Goal: Task Accomplishment & Management: Manage account settings

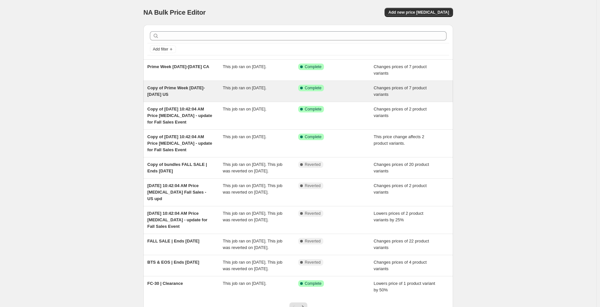
click at [250, 89] on span "This job ran on [DATE]." at bounding box center [245, 87] width 44 height 5
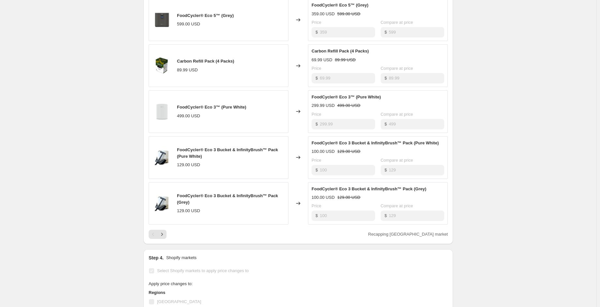
scroll to position [326, 0]
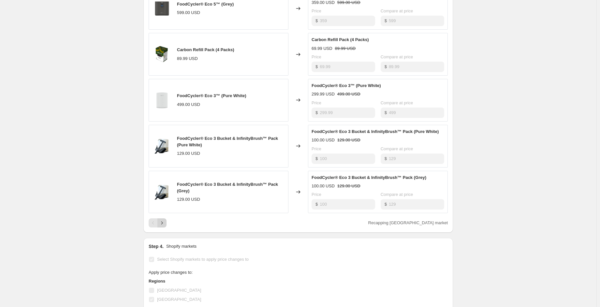
click at [163, 222] on icon "Next" at bounding box center [162, 223] width 2 height 3
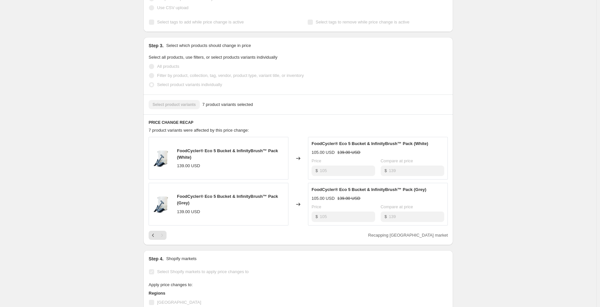
scroll to position [163, 0]
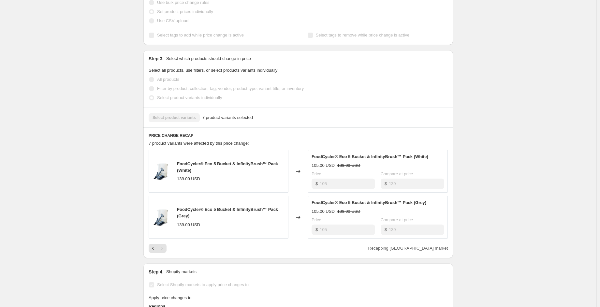
click at [150, 244] on div "Pagination" at bounding box center [153, 248] width 9 height 9
click at [152, 245] on icon "Previous" at bounding box center [153, 248] width 7 height 7
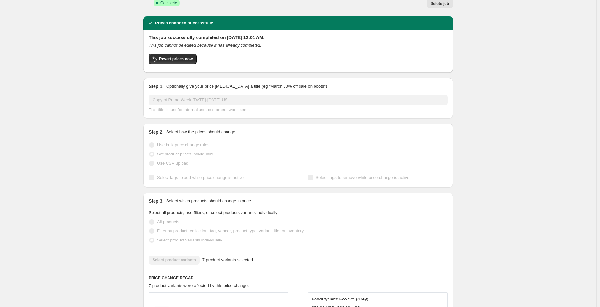
scroll to position [0, 0]
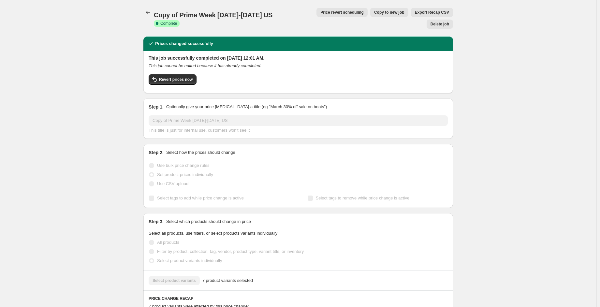
click at [150, 13] on icon "Price change jobs" at bounding box center [148, 12] width 7 height 7
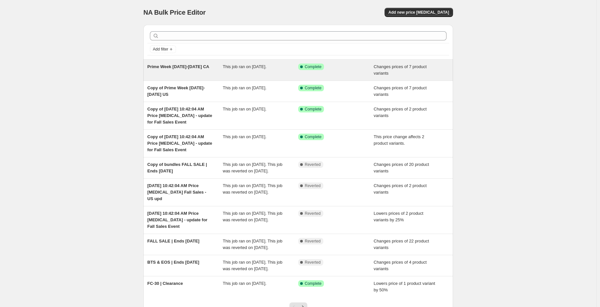
click at [209, 69] on div "Prime Week [DATE]-[DATE] CA" at bounding box center [185, 70] width 76 height 13
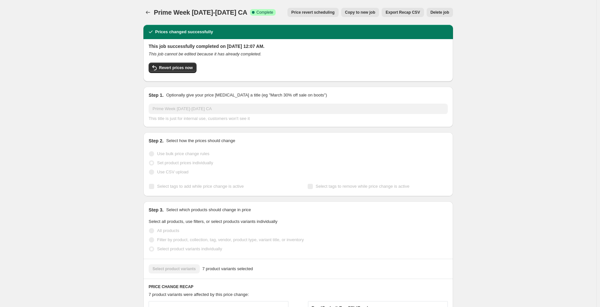
click at [366, 11] on span "Copy to new job" at bounding box center [360, 12] width 30 height 5
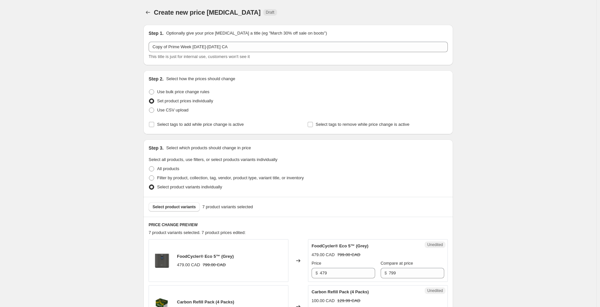
drag, startPoint x: 211, startPoint y: 33, endPoint x: 211, endPoint y: 39, distance: 6.5
click at [211, 33] on p "Optionally give your price [MEDICAL_DATA] a title (eg "March 30% off sale on bo…" at bounding box center [246, 33] width 161 height 7
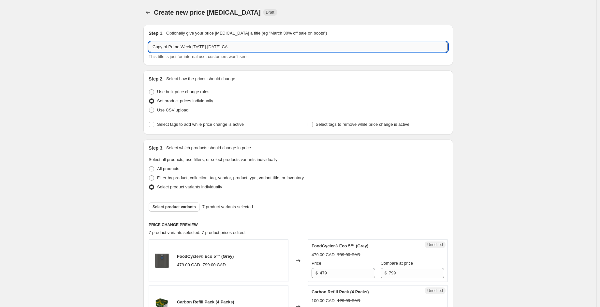
click at [212, 47] on input "Copy of Prime Week [DATE]-[DATE] CA" at bounding box center [298, 47] width 299 height 10
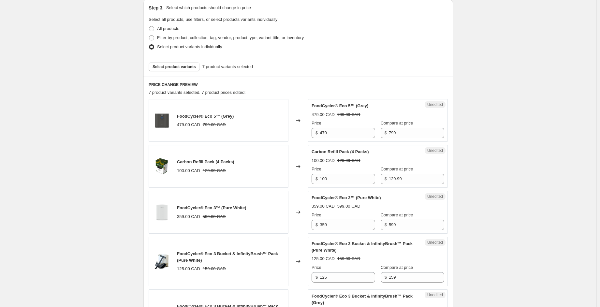
scroll to position [163, 0]
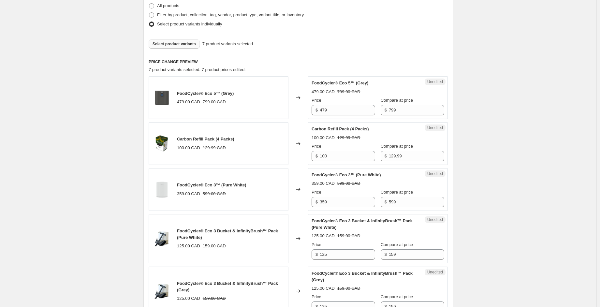
click at [181, 44] on span "Select product variants" at bounding box center [174, 43] width 43 height 5
click at [184, 46] on span "Select product variants" at bounding box center [174, 43] width 43 height 5
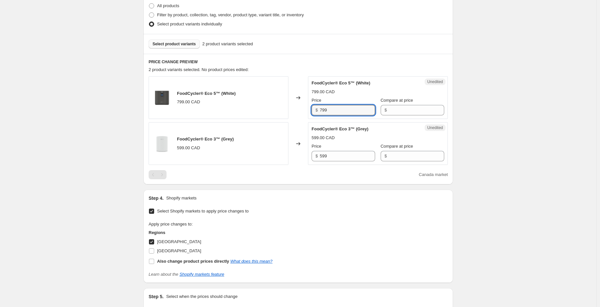
drag, startPoint x: 331, startPoint y: 110, endPoint x: 315, endPoint y: 110, distance: 16.3
click at [315, 111] on div "$ 799" at bounding box center [344, 110] width 64 height 10
type input "799"
drag, startPoint x: 386, startPoint y: 111, endPoint x: 377, endPoint y: 110, distance: 9.5
click at [381, 110] on div "$" at bounding box center [413, 110] width 64 height 10
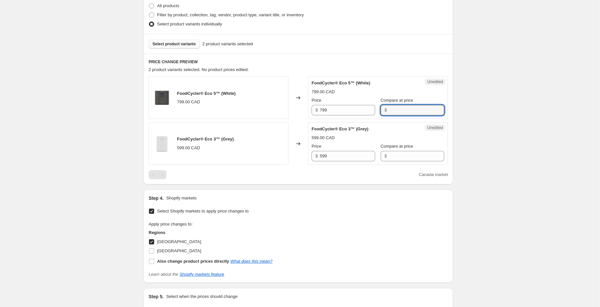
paste input "799"
type input "799"
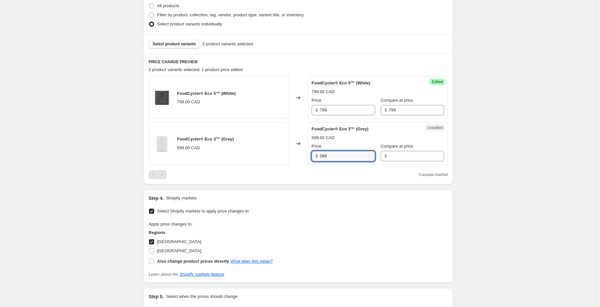
drag, startPoint x: 340, startPoint y: 152, endPoint x: 316, endPoint y: 151, distance: 24.2
click at [316, 151] on div "$ 599" at bounding box center [344, 156] width 64 height 10
type input "599"
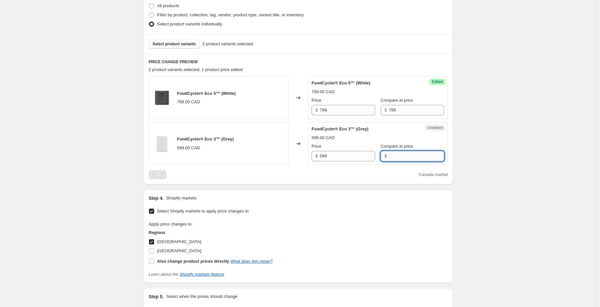
click at [395, 160] on input "Compare at price" at bounding box center [416, 156] width 55 height 10
paste input "599"
type input "599"
click at [333, 156] on input "599" at bounding box center [347, 156] width 55 height 10
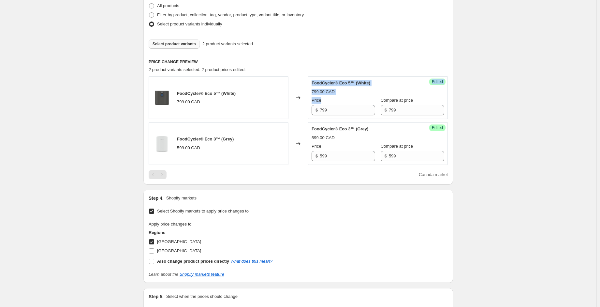
drag, startPoint x: 335, startPoint y: 102, endPoint x: 306, endPoint y: 99, distance: 28.9
click at [306, 99] on div "FoodCycler® Eco 5™ (White) 799.00 CAD Changed to Success Edited FoodCycler® Eco…" at bounding box center [298, 97] width 299 height 43
drag, startPoint x: 330, startPoint y: 111, endPoint x: 265, endPoint y: 102, distance: 65.9
click at [265, 102] on div "FoodCycler® Eco 5™ (White) 799.00 CAD Changed to Success Edited FoodCycler® Eco…" at bounding box center [298, 97] width 299 height 43
type input "479"
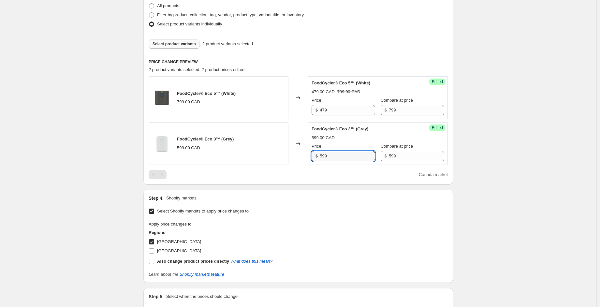
drag, startPoint x: 331, startPoint y: 153, endPoint x: 310, endPoint y: 153, distance: 21.2
click at [310, 153] on div "Success Edited FoodCycler® Eco 3™ (Grey) 599.00 CAD Price $ 599 Compare at pric…" at bounding box center [378, 143] width 140 height 43
type input "359"
click at [545, 100] on div "Create new price [MEDICAL_DATA]. This page is ready Create new price [MEDICAL_D…" at bounding box center [298, 110] width 597 height 547
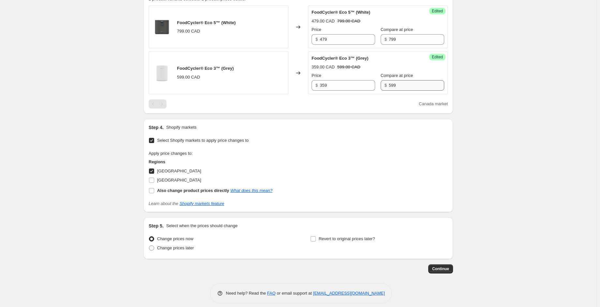
scroll to position [239, 0]
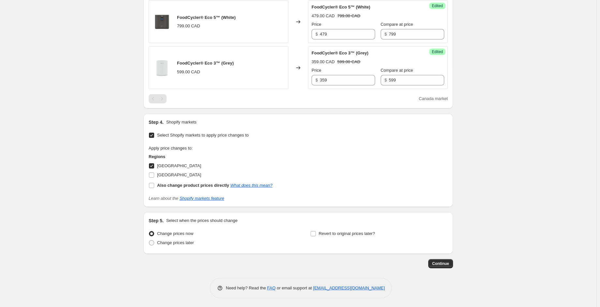
drag, startPoint x: 449, startPoint y: 265, endPoint x: 217, endPoint y: 191, distance: 243.7
click at [222, 193] on div "Step 1. Optionally give your price [MEDICAL_DATA] a title (eg "March 30% off sa…" at bounding box center [295, 25] width 315 height 488
click at [209, 186] on b "Also change product prices directly" at bounding box center [193, 185] width 72 height 5
click at [154, 186] on input "Also change product prices directly What does this mean?" at bounding box center [151, 185] width 5 height 5
checkbox input "true"
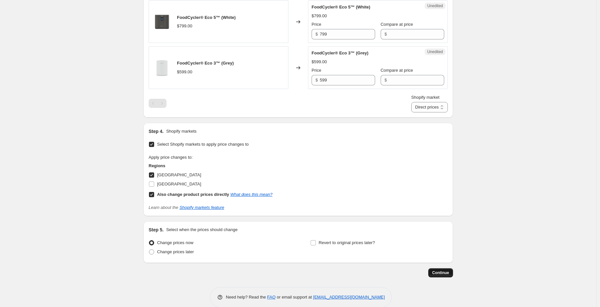
click at [441, 274] on span "Continue" at bounding box center [440, 272] width 17 height 5
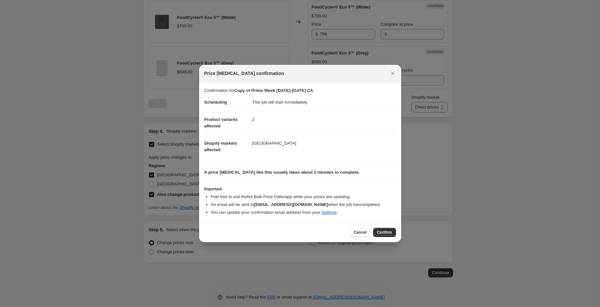
click at [387, 231] on span "Confirm" at bounding box center [384, 232] width 15 height 5
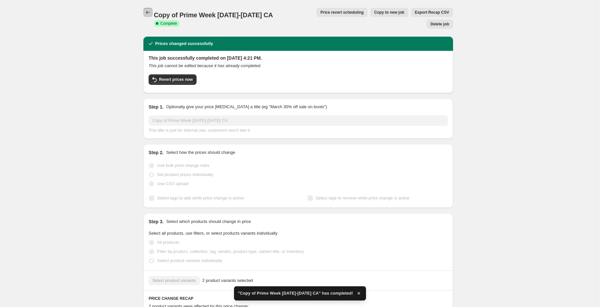
click at [150, 16] on button "Price change jobs" at bounding box center [147, 12] width 9 height 9
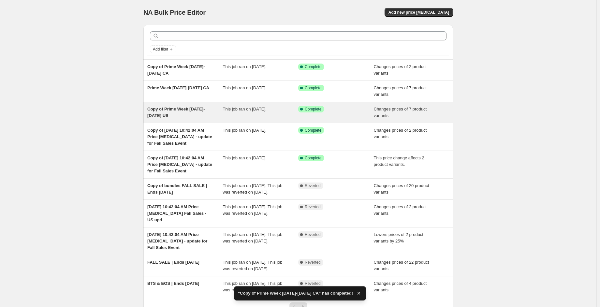
click at [205, 111] on span "Copy of Prime Week [DATE]-[DATE] US" at bounding box center [175, 112] width 57 height 11
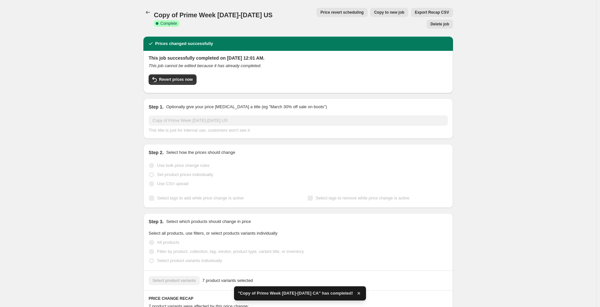
click at [374, 13] on span "Copy to new job" at bounding box center [389, 12] width 30 height 5
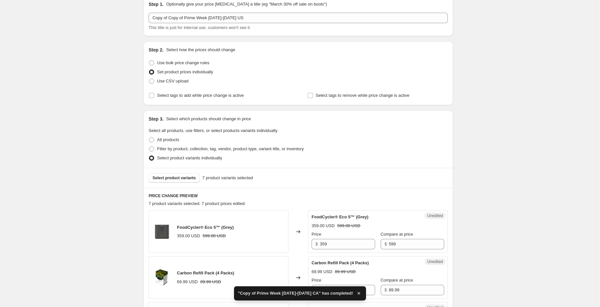
scroll to position [33, 0]
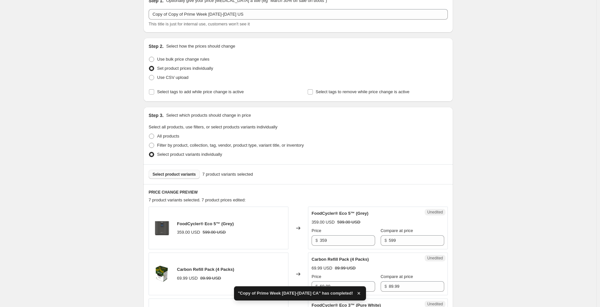
click at [192, 176] on span "Select product variants" at bounding box center [174, 174] width 43 height 5
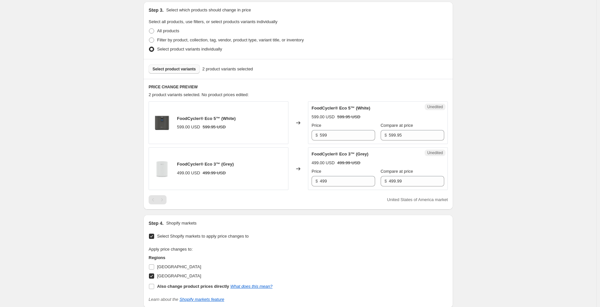
scroll to position [228, 0]
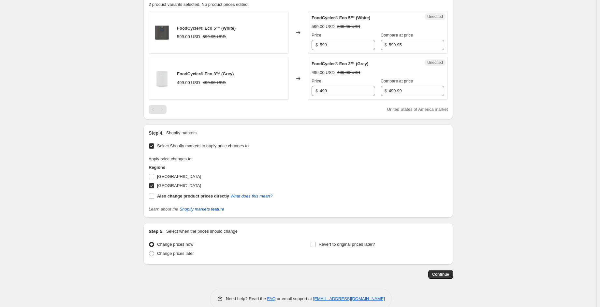
drag, startPoint x: 445, startPoint y: 273, endPoint x: 359, endPoint y: 137, distance: 161.2
click at [358, 137] on div "Step 1. Optionally give your price [MEDICAL_DATA] a title (eg "March 30% off sa…" at bounding box center [295, 35] width 315 height 488
drag, startPoint x: 337, startPoint y: 47, endPoint x: 281, endPoint y: 43, distance: 55.9
click at [281, 43] on div "FoodCycler® Eco 5™ (White) 599.00 USD 599.95 USD Changed to Unedited FoodCycler…" at bounding box center [298, 32] width 299 height 43
type input "2"
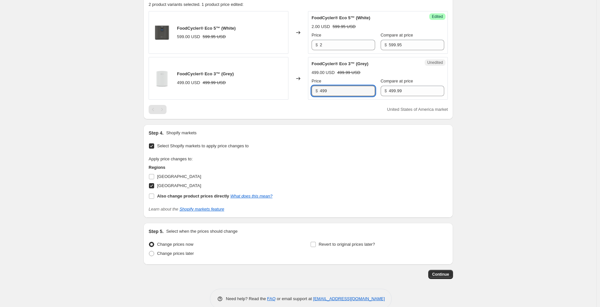
drag, startPoint x: 323, startPoint y: 89, endPoint x: 299, endPoint y: 89, distance: 24.8
click at [299, 89] on div "FoodCycler® Eco 3™ (Grey) 499.00 USD 499.99 USD Changed to Unedited FoodCycler®…" at bounding box center [298, 78] width 299 height 43
type input "299"
click at [337, 38] on div "Price $ 2" at bounding box center [344, 41] width 64 height 18
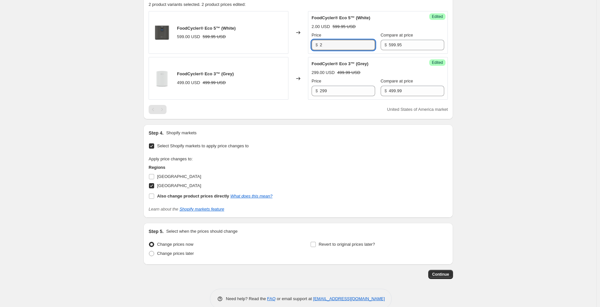
drag, startPoint x: 331, startPoint y: 44, endPoint x: 320, endPoint y: 48, distance: 11.9
click at [319, 45] on div "$ 2" at bounding box center [344, 45] width 64 height 10
type input "359"
click at [486, 45] on div "Create new price [MEDICAL_DATA]. This page is ready Create new price [MEDICAL_D…" at bounding box center [298, 45] width 597 height 547
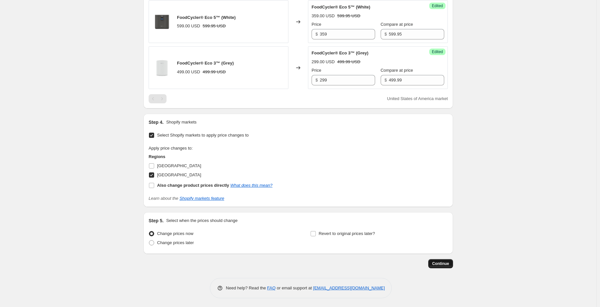
click at [441, 262] on span "Continue" at bounding box center [440, 263] width 17 height 5
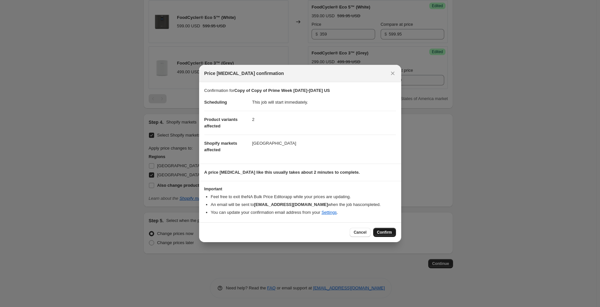
click at [382, 232] on span "Confirm" at bounding box center [384, 232] width 15 height 5
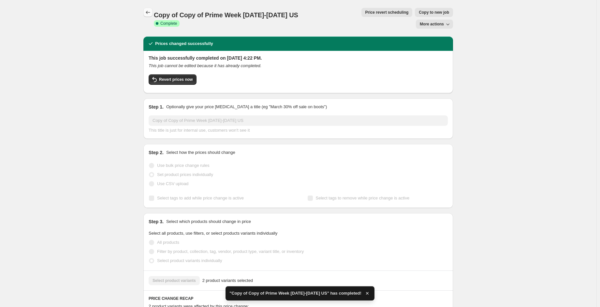
click at [148, 13] on icon "Price change jobs" at bounding box center [148, 12] width 7 height 7
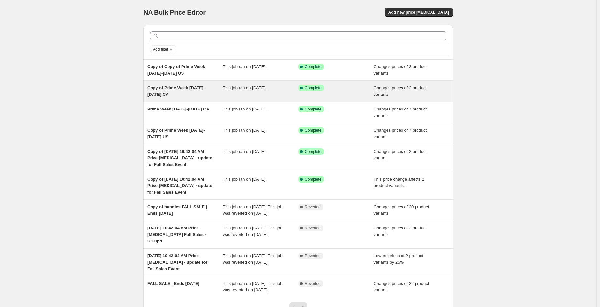
click at [164, 92] on div "Copy of Prime Week [DATE]-[DATE] CA" at bounding box center [185, 91] width 76 height 13
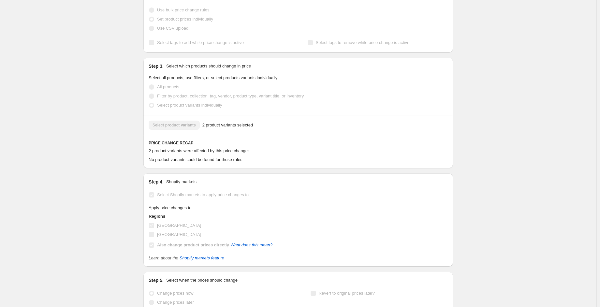
scroll to position [157, 0]
click at [227, 121] on span "2 product variants selected" at bounding box center [228, 124] width 51 height 7
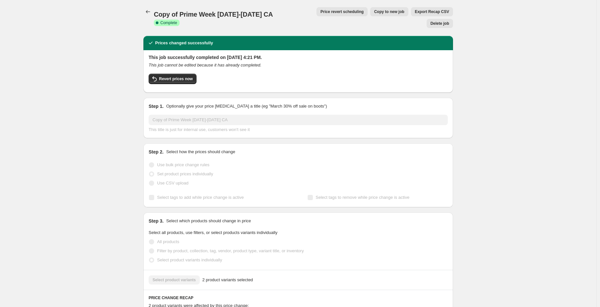
scroll to position [0, 0]
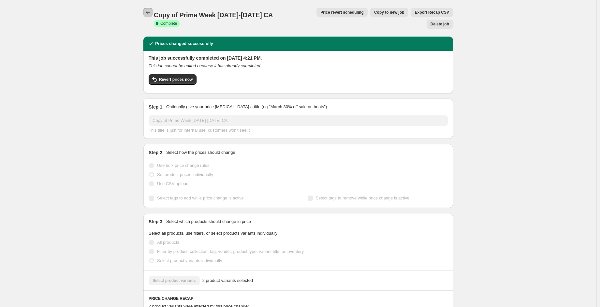
click at [149, 9] on icon "Price change jobs" at bounding box center [148, 12] width 7 height 7
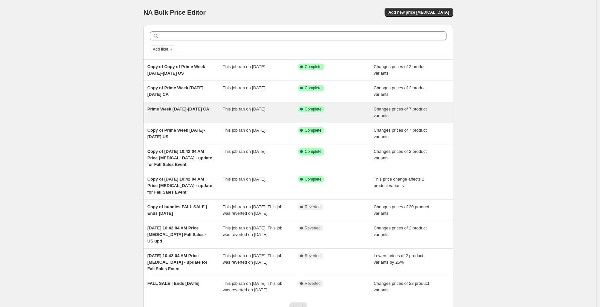
click at [202, 112] on div "Prime Week [DATE]-[DATE] CA" at bounding box center [185, 112] width 76 height 13
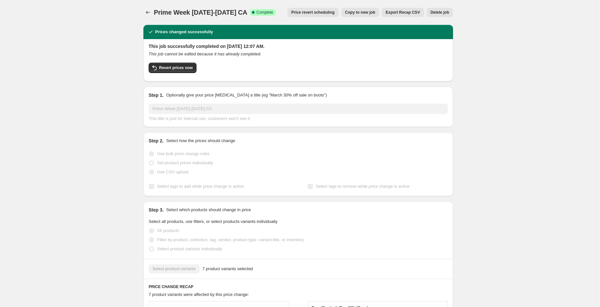
click at [380, 13] on button "Copy to new job" at bounding box center [360, 12] width 38 height 9
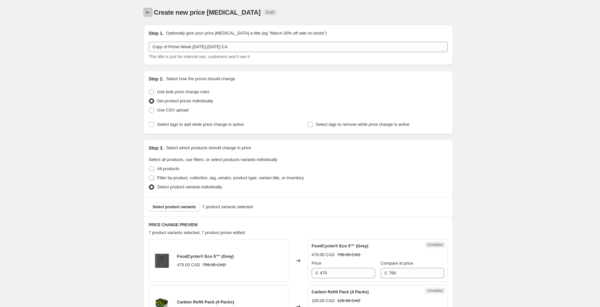
click at [151, 10] on icon "Price change jobs" at bounding box center [148, 12] width 7 height 7
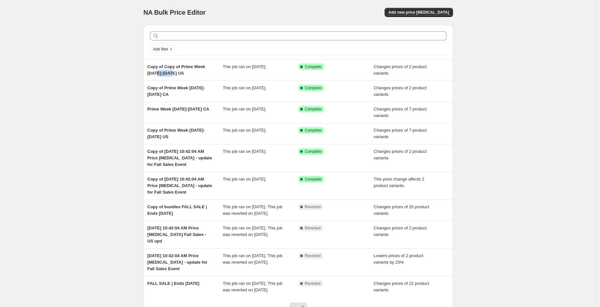
drag, startPoint x: 205, startPoint y: 78, endPoint x: 94, endPoint y: 71, distance: 111.7
click at [94, 71] on div "NA Bulk Price Editor. This page is ready NA Bulk Price Editor Add new price [ME…" at bounding box center [298, 181] width 597 height 362
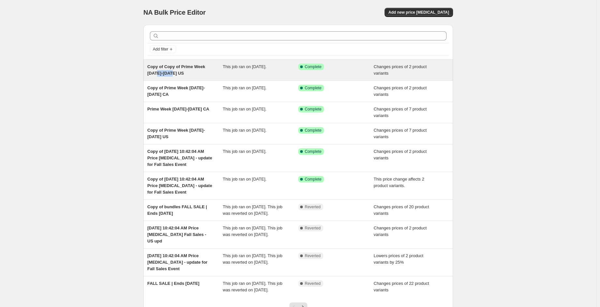
click at [172, 77] on div "Copy of Copy of Prime Week [DATE]-[DATE] US This job ran on [DATE]. Success Com…" at bounding box center [298, 70] width 310 height 21
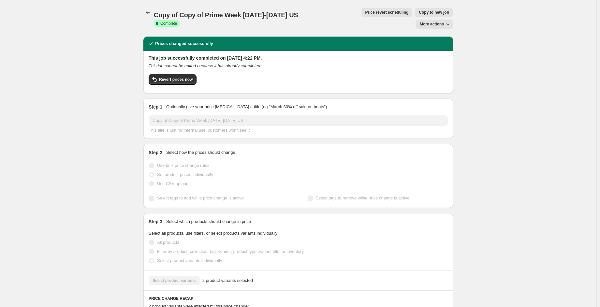
click at [419, 12] on span "Copy to new job" at bounding box center [434, 12] width 30 height 5
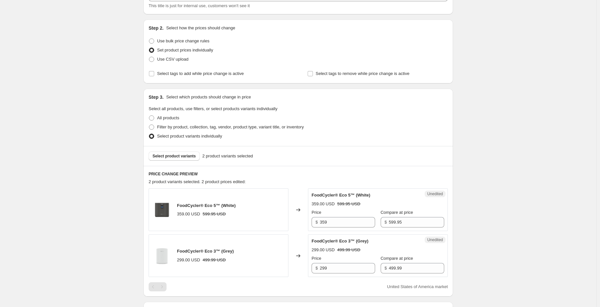
scroll to position [130, 0]
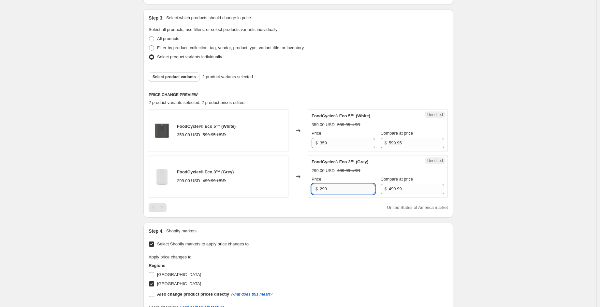
click at [333, 186] on input "299" at bounding box center [347, 189] width 55 height 10
type input "299.99"
click at [533, 157] on div "Create new price [MEDICAL_DATA]. This page is ready Create new price [MEDICAL_D…" at bounding box center [298, 143] width 597 height 547
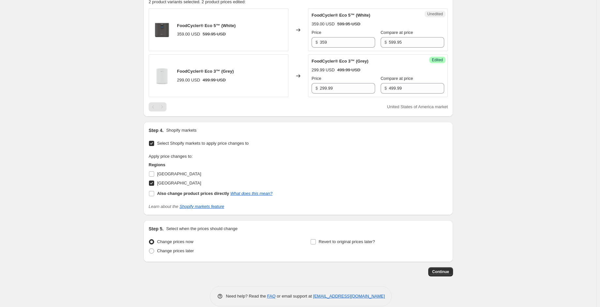
scroll to position [239, 0]
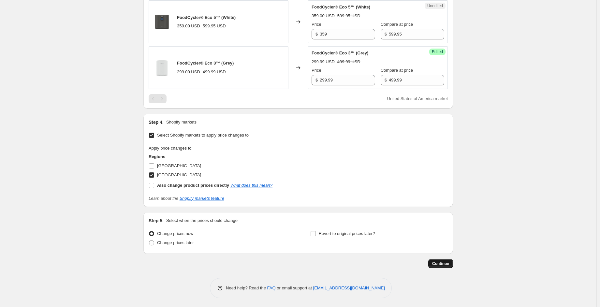
click at [438, 260] on button "Continue" at bounding box center [440, 263] width 25 height 9
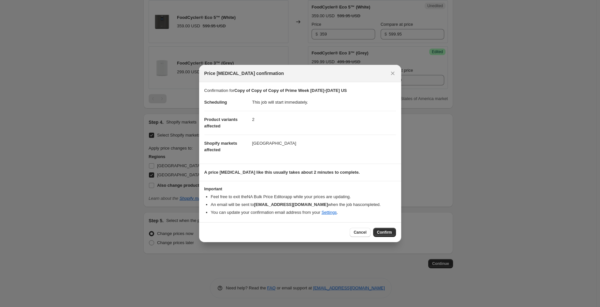
click at [384, 232] on span "Confirm" at bounding box center [384, 232] width 15 height 5
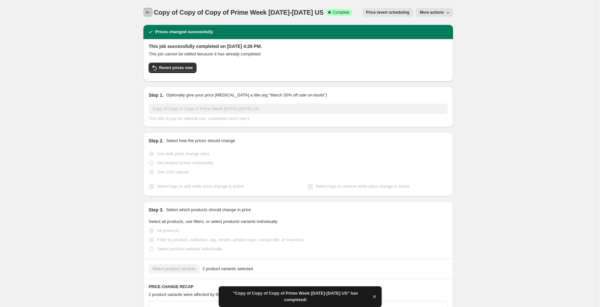
click at [146, 11] on button "Price change jobs" at bounding box center [147, 12] width 9 height 9
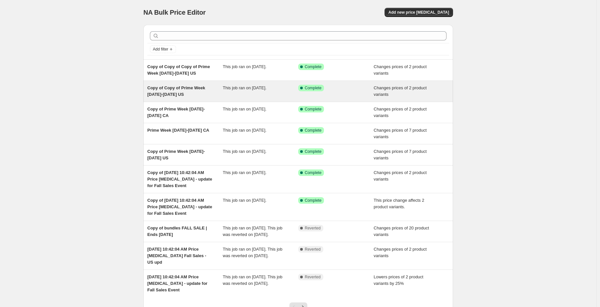
click at [220, 92] on div "Copy of Copy of Prime Week [DATE]-[DATE] US" at bounding box center [185, 91] width 76 height 13
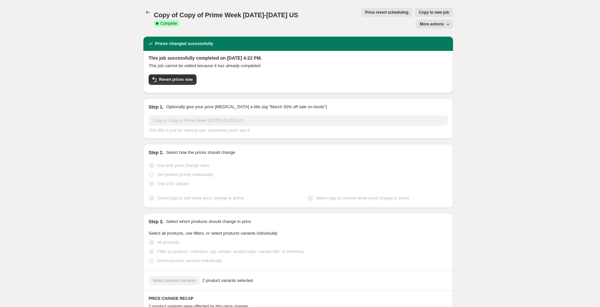
click at [436, 22] on span "More actions" at bounding box center [432, 24] width 24 height 5
click at [438, 36] on span "Delete job" at bounding box center [432, 36] width 19 height 5
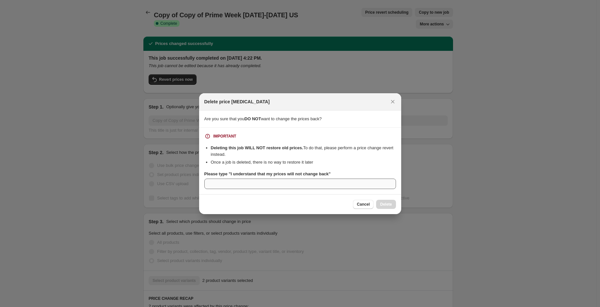
drag, startPoint x: 344, startPoint y: 190, endPoint x: 338, endPoint y: 188, distance: 5.8
click at [343, 190] on section "IMPORTANT Deleting this job WILL NOT restore old prices. To do that, please per…" at bounding box center [300, 161] width 202 height 67
click at [338, 188] on input "Please type "I understand that my prices will not change back"" at bounding box center [300, 184] width 192 height 10
click at [325, 175] on b "Please type "I understand that my prices will not change back"" at bounding box center [267, 174] width 127 height 5
click at [325, 179] on input "Please type "I understand that my prices will not change back"" at bounding box center [300, 184] width 192 height 10
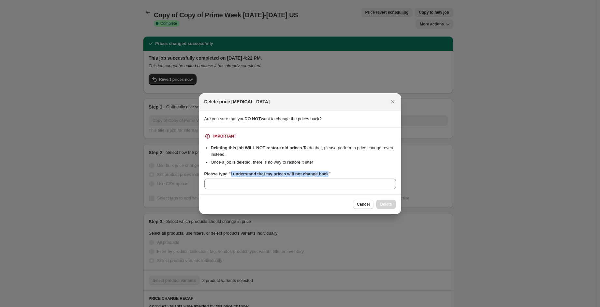
drag, startPoint x: 327, startPoint y: 175, endPoint x: 231, endPoint y: 174, distance: 96.5
click at [231, 174] on b "Please type "I understand that my prices will not change back"" at bounding box center [267, 174] width 127 height 5
click at [392, 100] on icon "Close" at bounding box center [393, 101] width 7 height 7
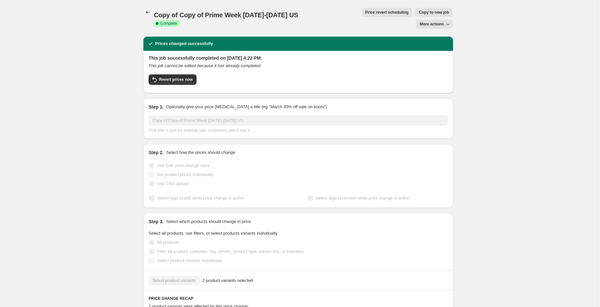
drag, startPoint x: 179, startPoint y: 64, endPoint x: 291, endPoint y: 47, distance: 113.5
click at [291, 55] on div "This job successfully completed on [DATE] 4:22 PM. This job cannot be edited be…" at bounding box center [298, 71] width 299 height 33
click at [434, 22] on span "More actions" at bounding box center [432, 24] width 24 height 5
click at [435, 36] on span "Delete job" at bounding box center [432, 36] width 19 height 5
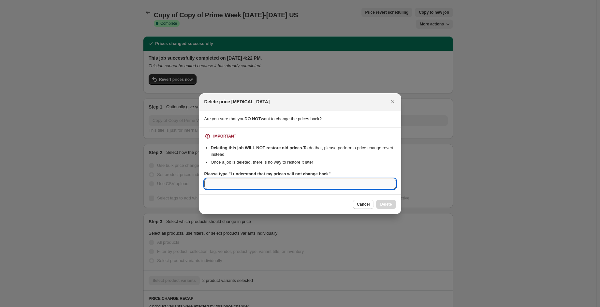
click at [233, 184] on input "Please type "I understand that my prices will not change back"" at bounding box center [300, 184] width 192 height 10
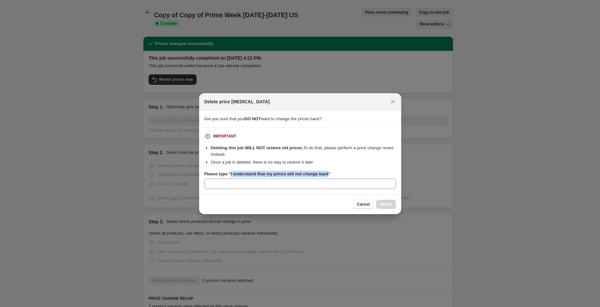
drag, startPoint x: 229, startPoint y: 172, endPoint x: 326, endPoint y: 175, distance: 97.2
click at [326, 175] on b "Please type "I understand that my prices will not change back"" at bounding box center [267, 174] width 127 height 5
copy b "I understand that my prices will not change back"
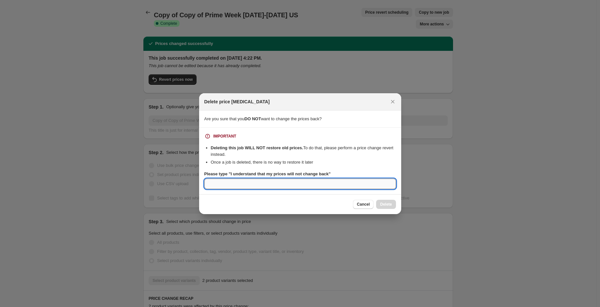
click at [322, 182] on input "Please type "I understand that my prices will not change back"" at bounding box center [300, 184] width 192 height 10
paste input "I understand that my prices will not change back"
type input "I understand that my prices will not change back"
click at [384, 208] on button "Delete" at bounding box center [386, 204] width 20 height 9
